Goal: Find specific page/section: Find specific page/section

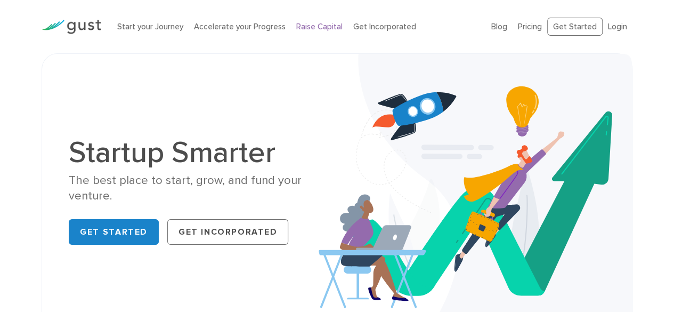
click at [316, 28] on link "Raise Capital" at bounding box center [319, 27] width 46 height 10
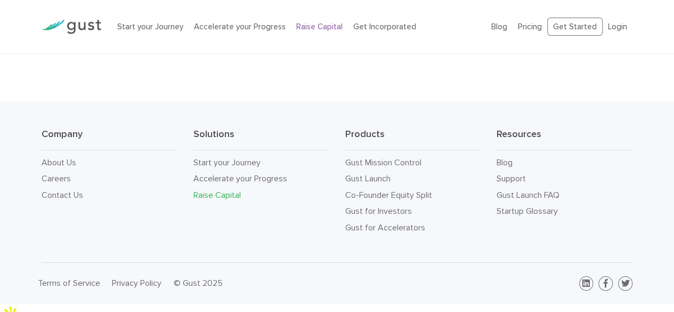
scroll to position [1830, 0]
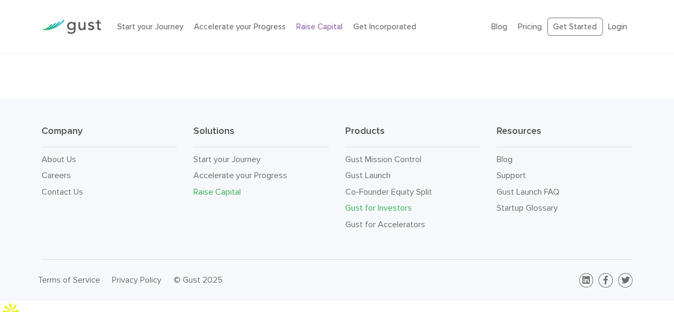
click at [366, 213] on link "Gust for Investors" at bounding box center [378, 208] width 67 height 10
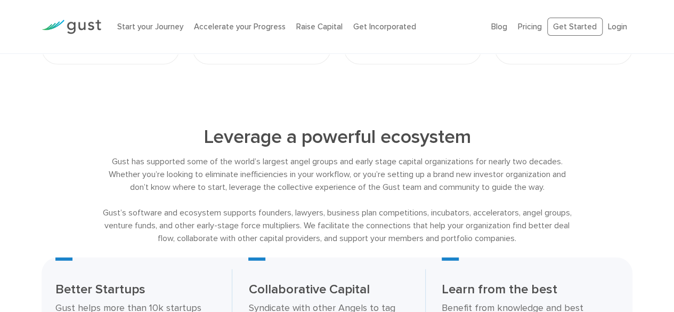
scroll to position [1386, 0]
